Goal: Task Accomplishment & Management: Manage account settings

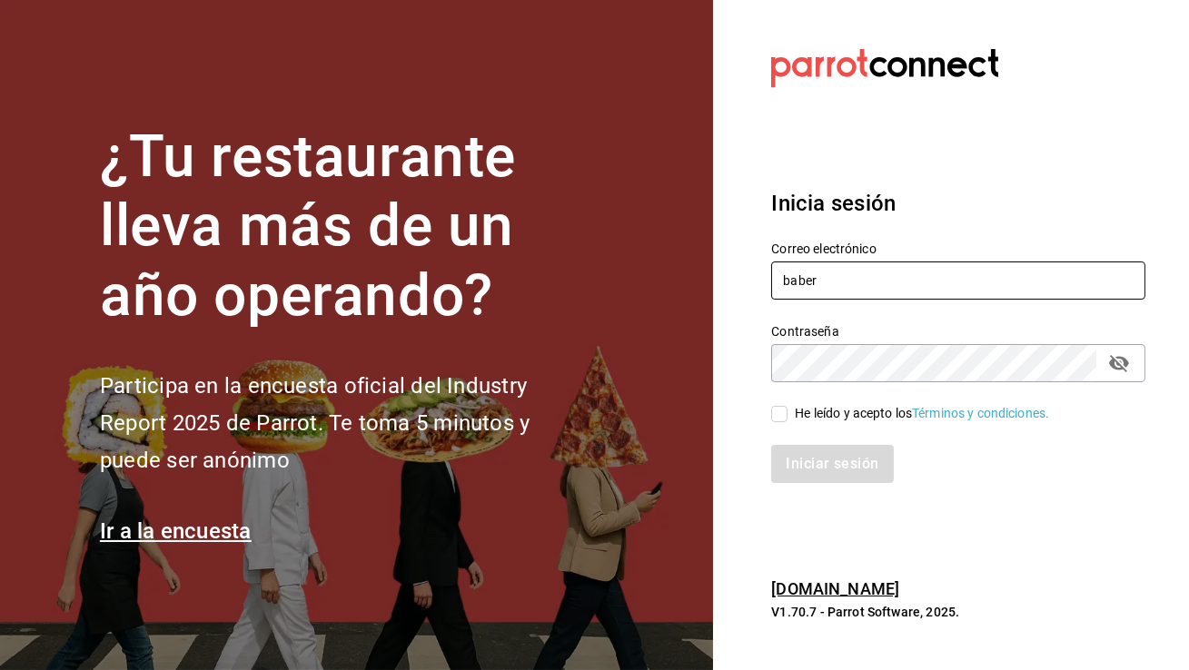
type input "[EMAIL_ADDRESS][DOMAIN_NAME]"
click at [785, 414] on input "He leído y acepto los Términos y condiciones." at bounding box center [779, 414] width 16 height 16
checkbox input "true"
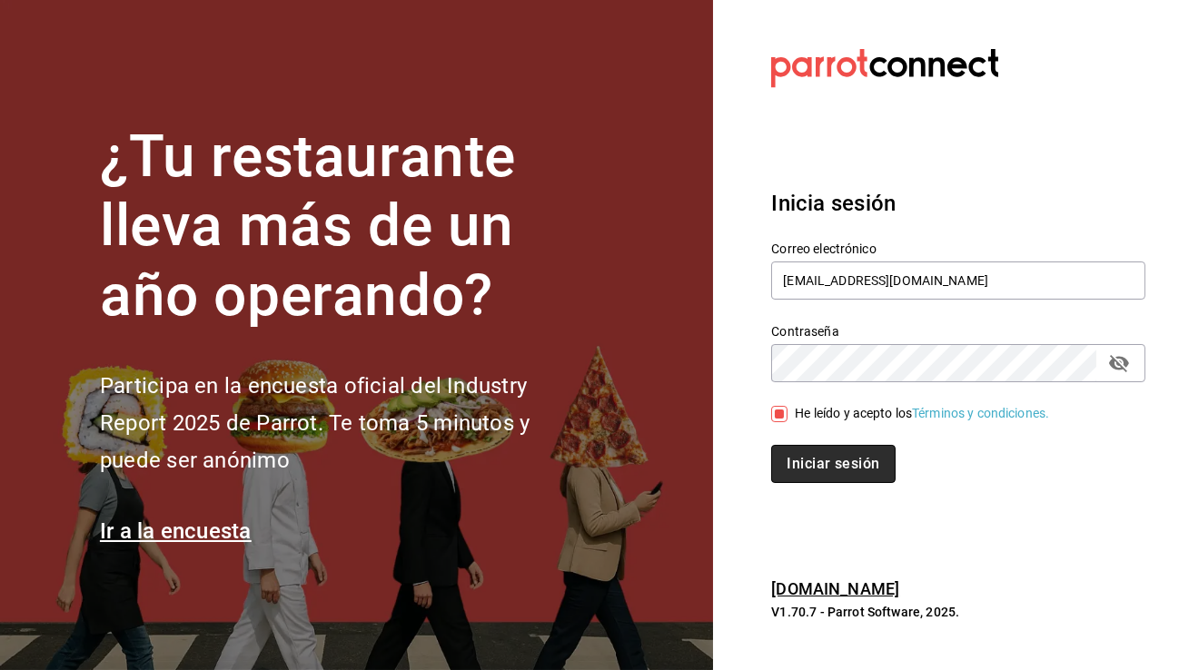
click at [793, 465] on button "Iniciar sesión" at bounding box center [833, 464] width 124 height 38
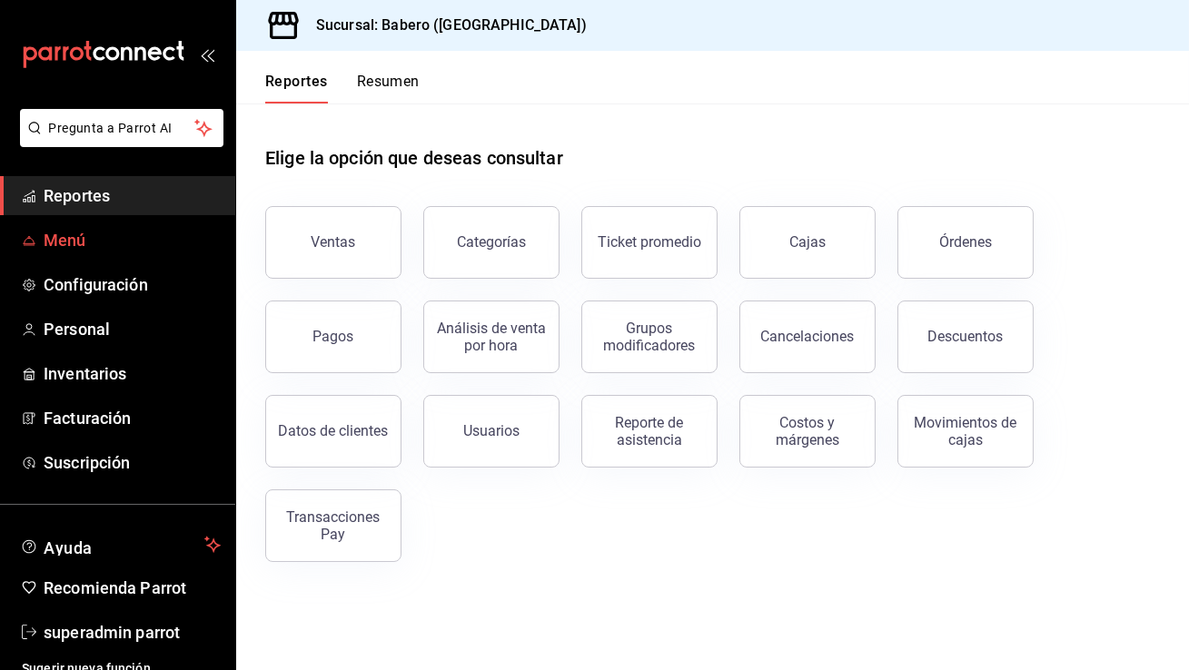
click at [55, 233] on span "Menú" at bounding box center [132, 240] width 177 height 25
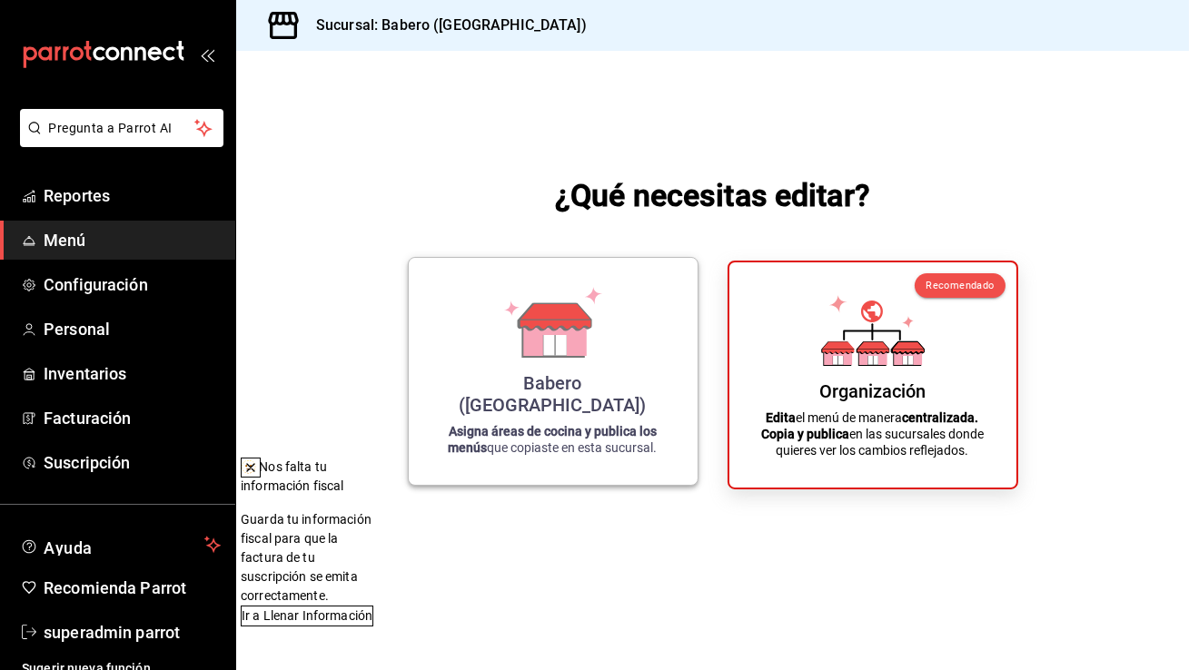
click at [574, 357] on icon at bounding box center [554, 337] width 63 height 39
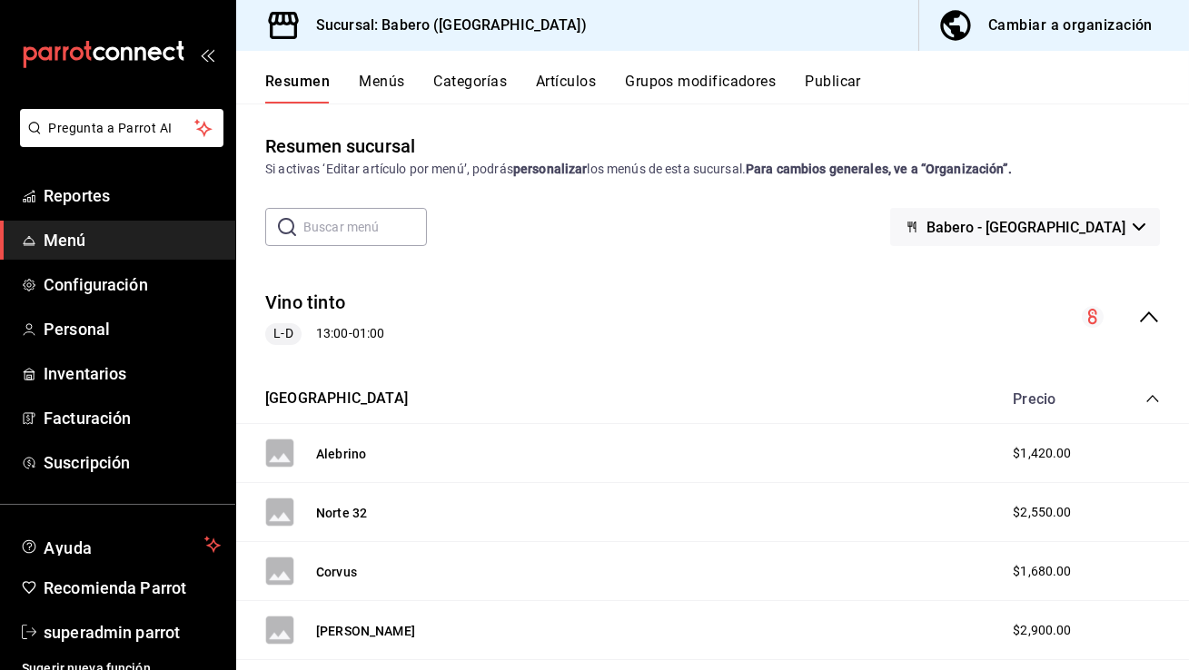
click at [394, 88] on button "Menús" at bounding box center [381, 88] width 45 height 31
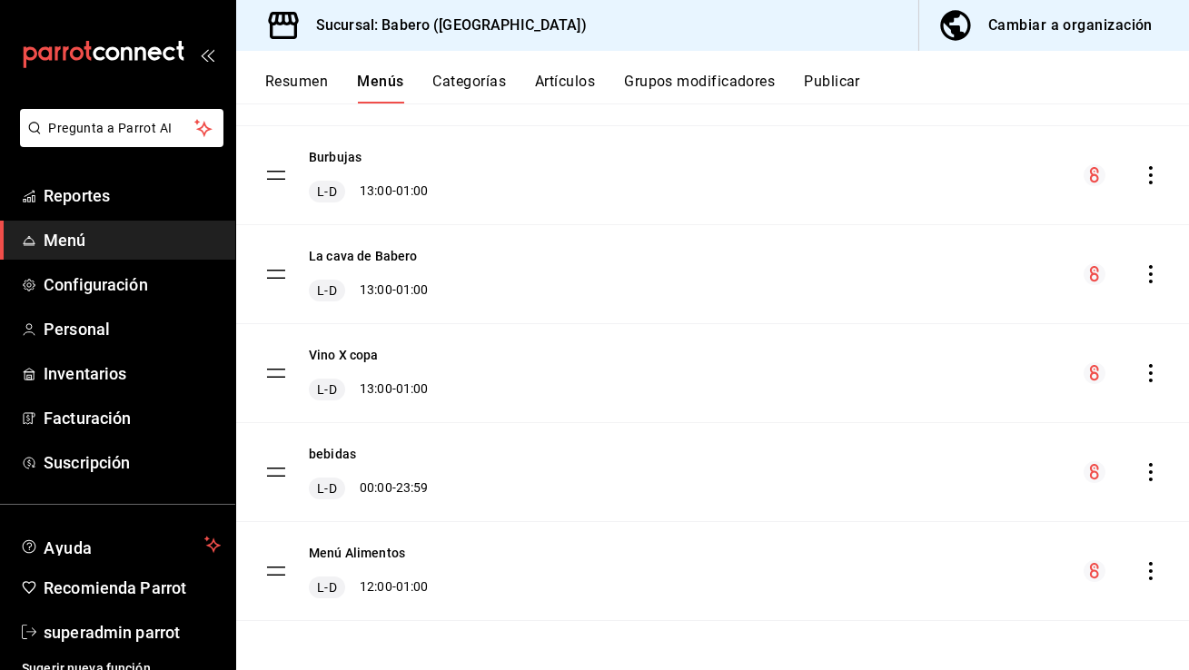
scroll to position [432, 0]
click at [382, 552] on button "Menú Alimentos" at bounding box center [357, 552] width 96 height 18
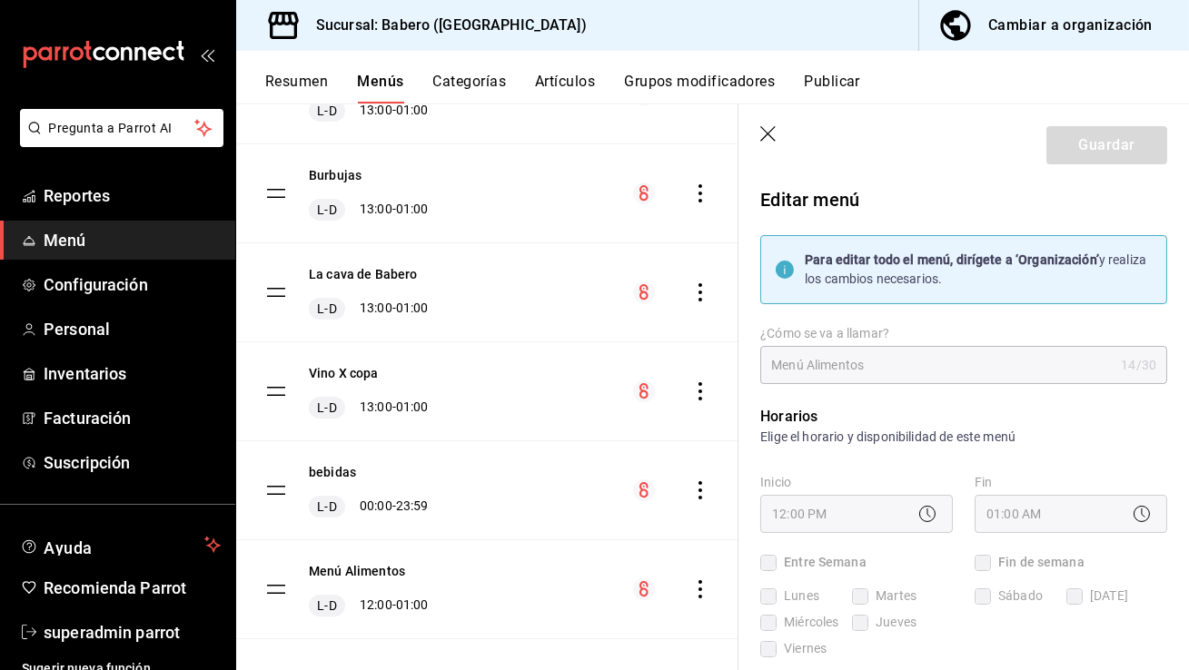
checkbox input "true"
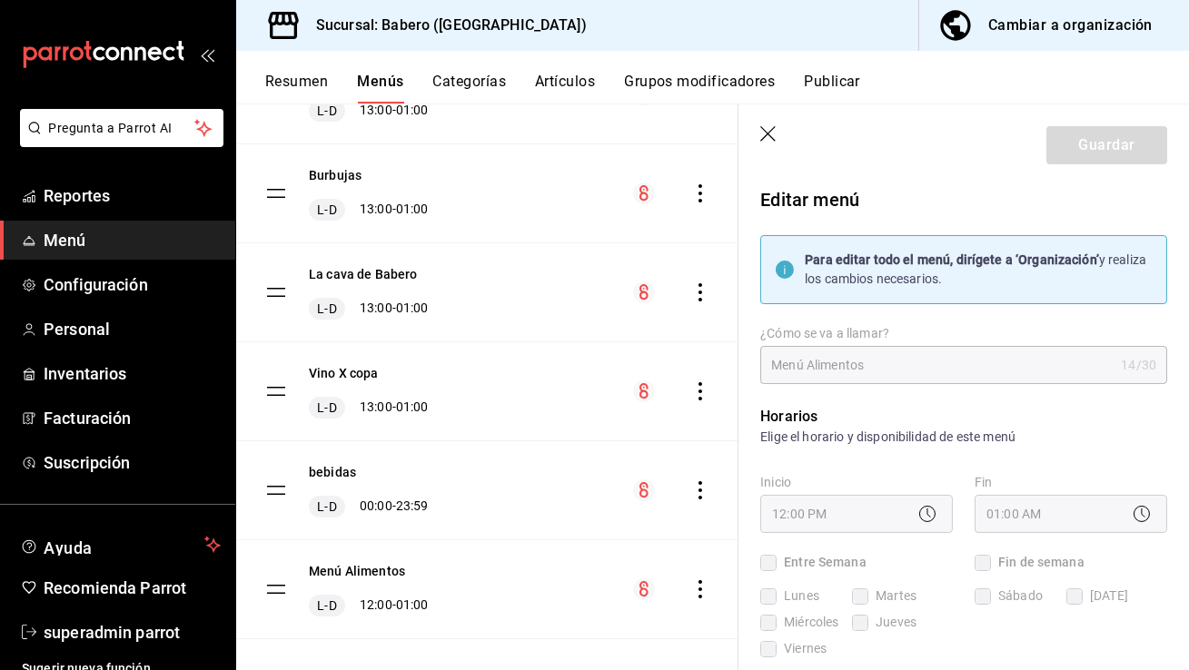
checkbox input "true"
click at [862, 525] on div "12:00 PM" at bounding box center [856, 514] width 193 height 38
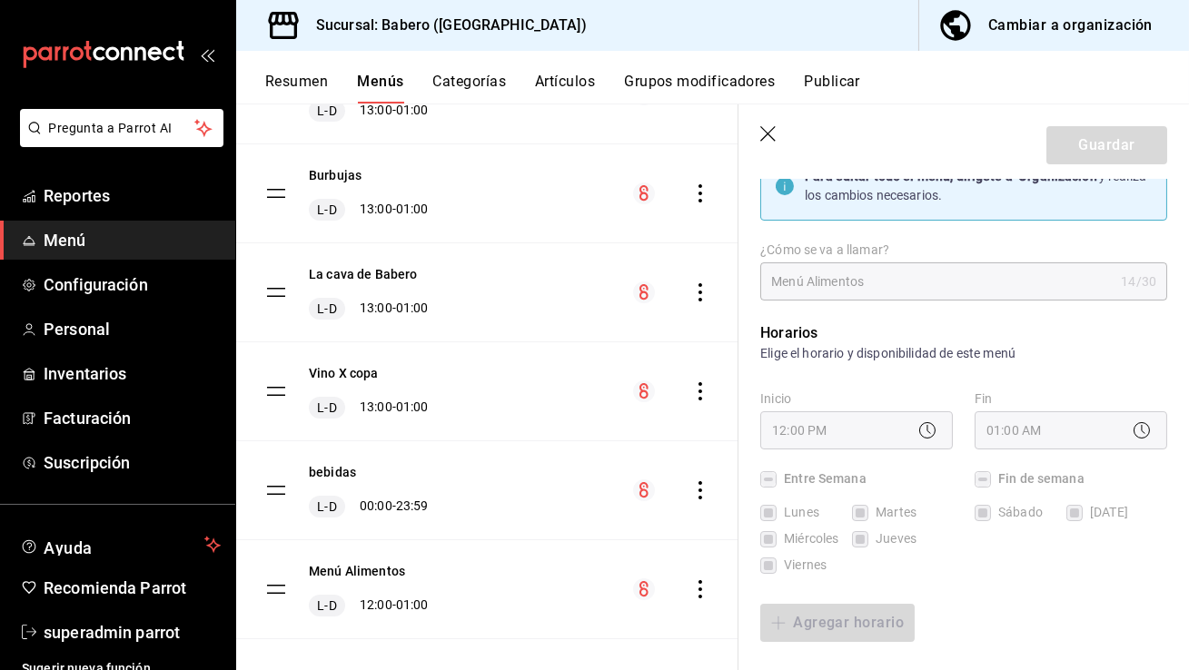
scroll to position [116, 0]
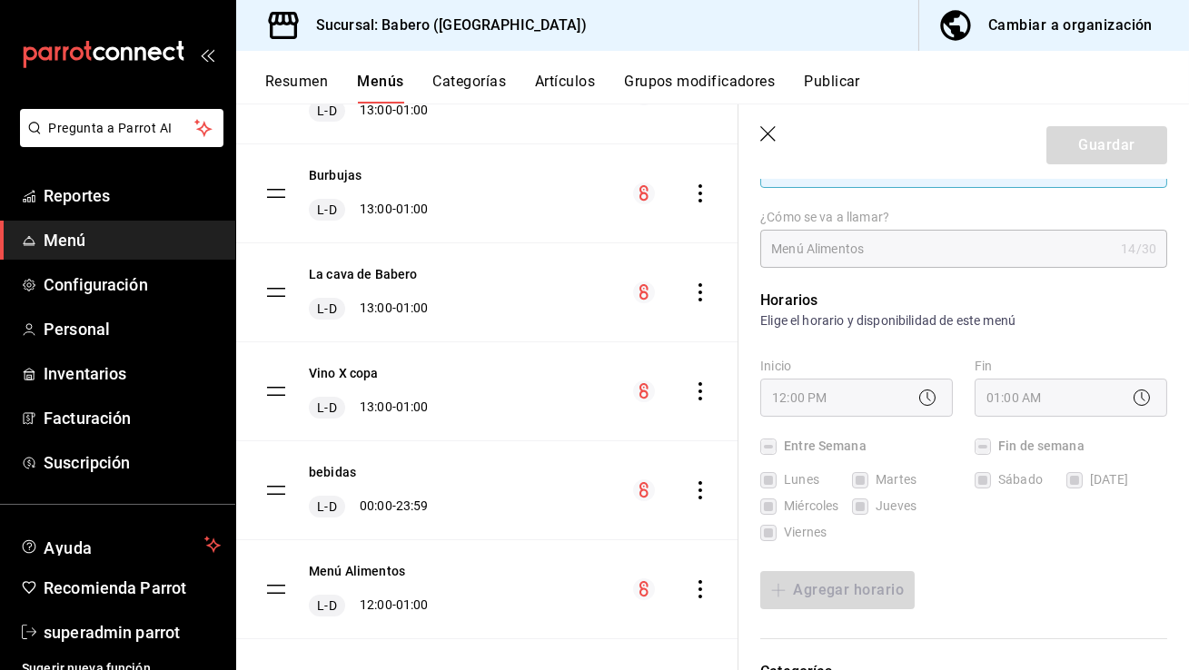
click at [765, 129] on icon "button" at bounding box center [769, 135] width 18 height 18
checkbox input "false"
type input "1758652897006"
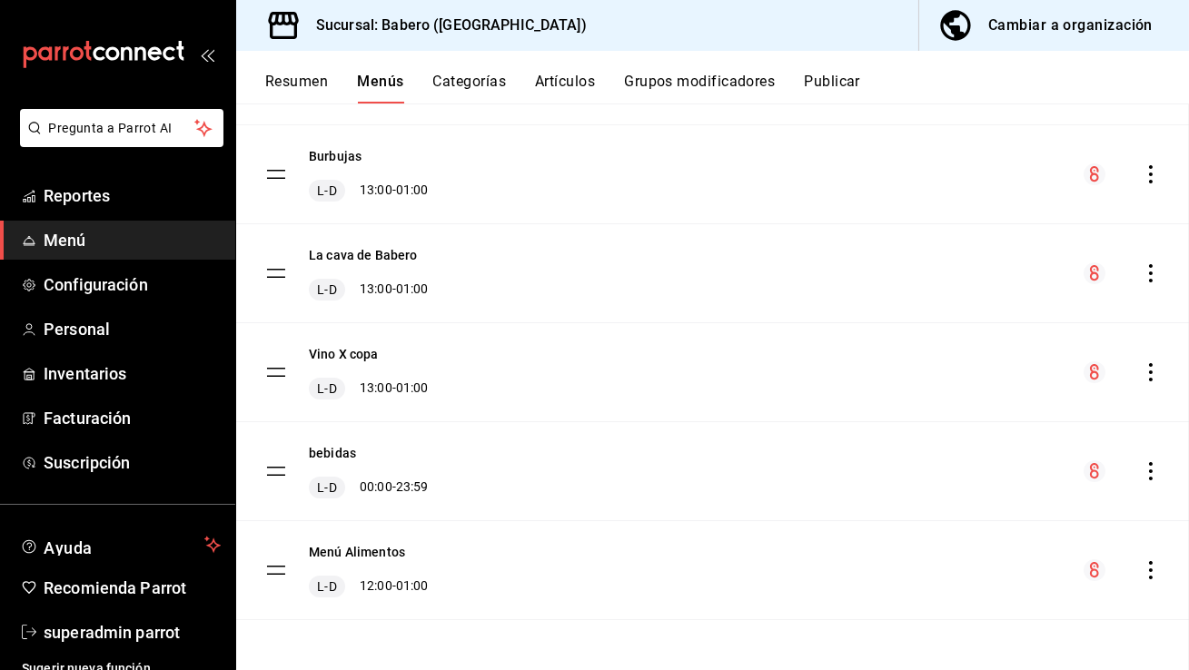
checkbox input "false"
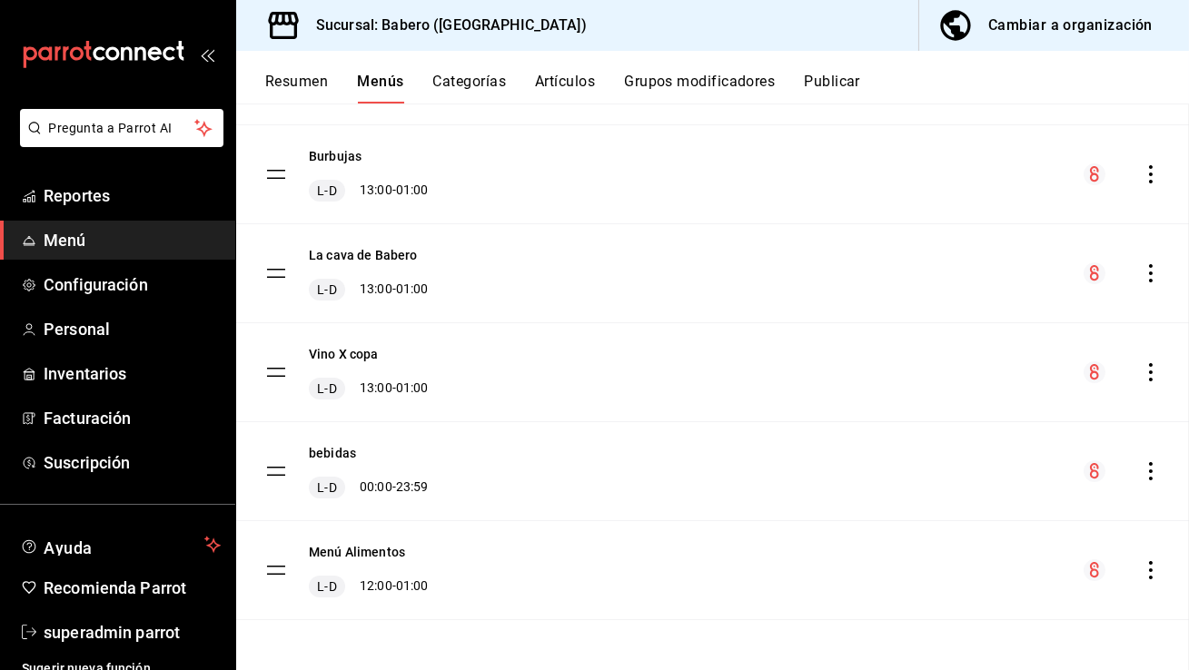
checkbox input "false"
click at [1050, 17] on div "Cambiar a organización" at bounding box center [1070, 25] width 164 height 25
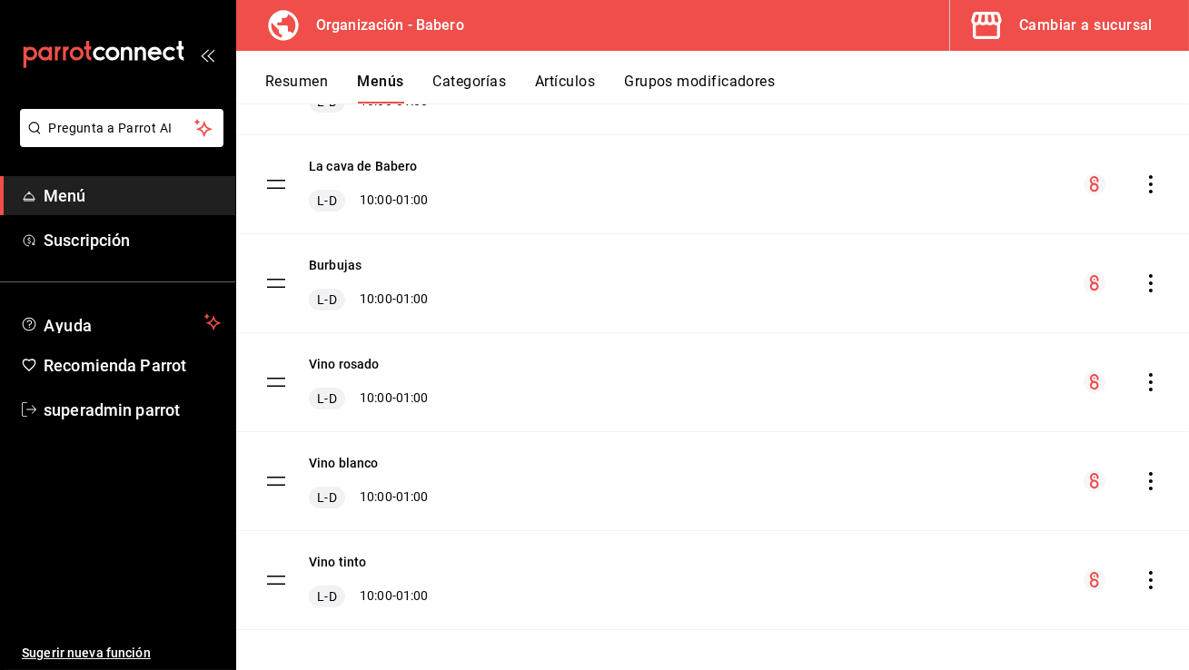
scroll to position [432, 0]
